Goal: Task Accomplishment & Management: Use online tool/utility

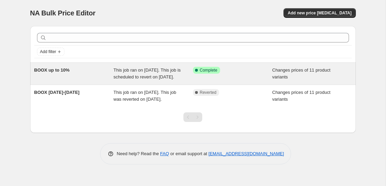
click at [160, 79] on span "This job ran on September 13, 2025. This job is scheduled to revert on October …" at bounding box center [146, 73] width 67 height 12
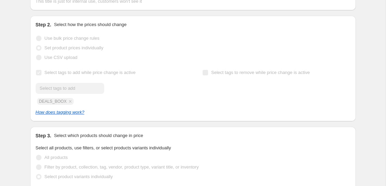
scroll to position [135, 0]
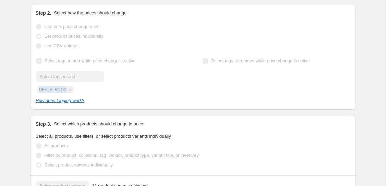
drag, startPoint x: 37, startPoint y: 94, endPoint x: 64, endPoint y: 95, distance: 26.7
click at [64, 93] on div "Submit DEALS_BOOX" at bounding box center [110, 82] width 148 height 22
drag, startPoint x: 66, startPoint y: 97, endPoint x: 37, endPoint y: 95, distance: 29.6
click at [37, 93] on div "Submit DEALS_BOOX" at bounding box center [110, 82] width 148 height 22
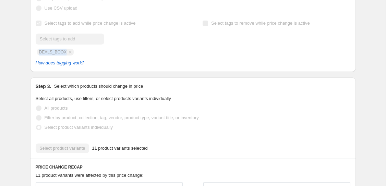
scroll to position [175, 0]
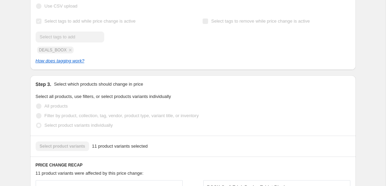
click at [82, 64] on div "How does tagging work?" at bounding box center [193, 61] width 314 height 7
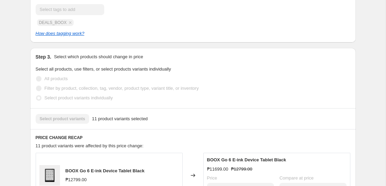
scroll to position [224, 0]
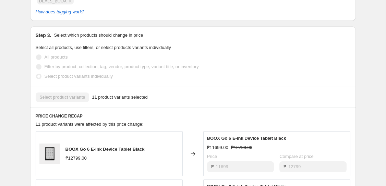
click at [78, 102] on div "Select product variants 11 product variants selected" at bounding box center [193, 97] width 314 height 10
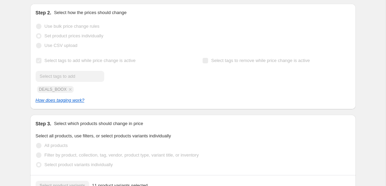
scroll to position [0, 0]
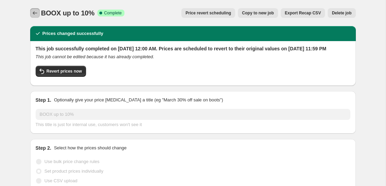
click at [32, 11] on icon "Price change jobs" at bounding box center [35, 13] width 7 height 7
